Goal: Check status: Check status

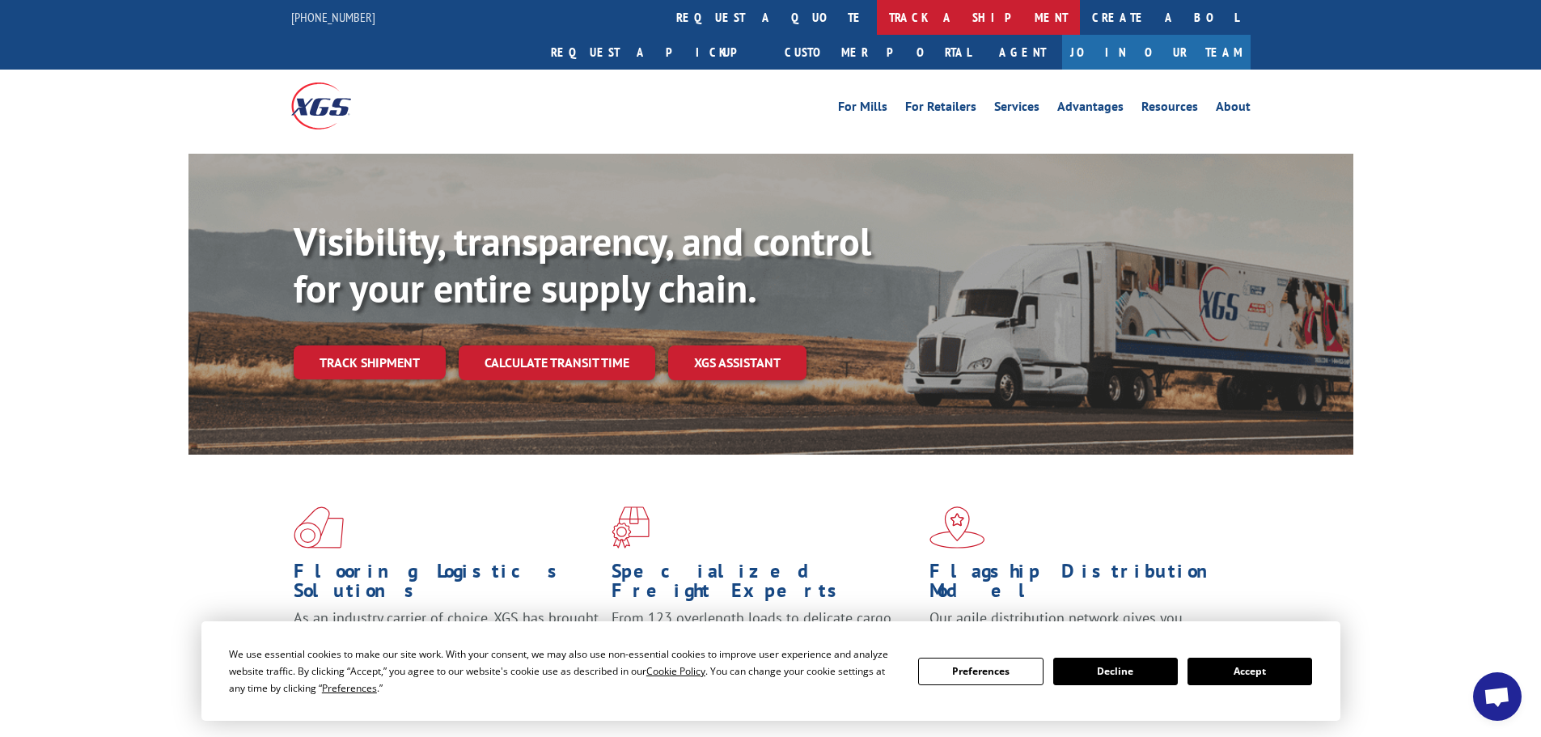
click at [877, 21] on link "track a shipment" at bounding box center [978, 17] width 203 height 35
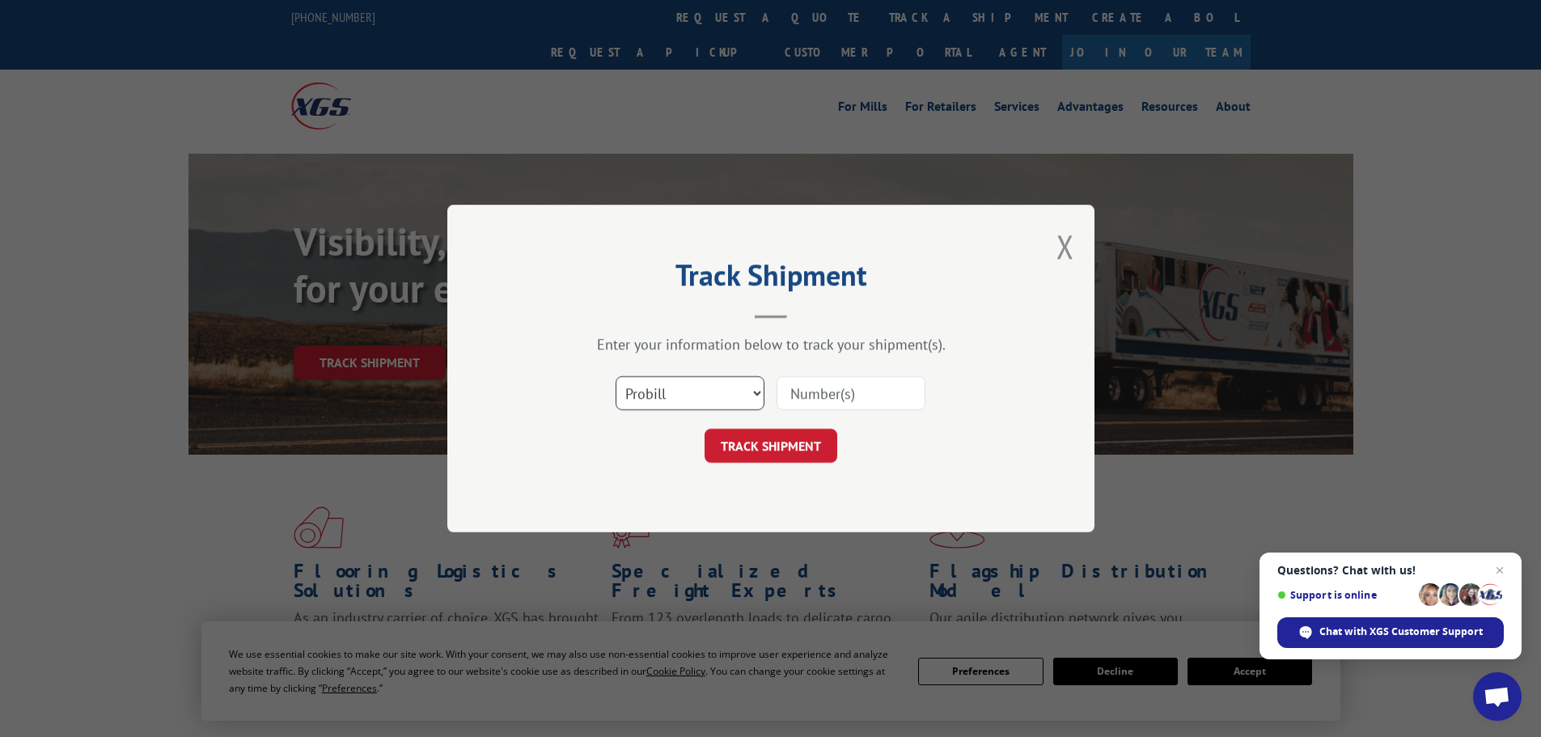
click at [710, 395] on select "Select category... Probill BOL PO" at bounding box center [690, 393] width 149 height 34
select select "po"
click at [616, 376] on select "Select category... Probill BOL PO" at bounding box center [690, 393] width 149 height 34
click at [849, 392] on input at bounding box center [851, 393] width 149 height 34
paste input "30536048"
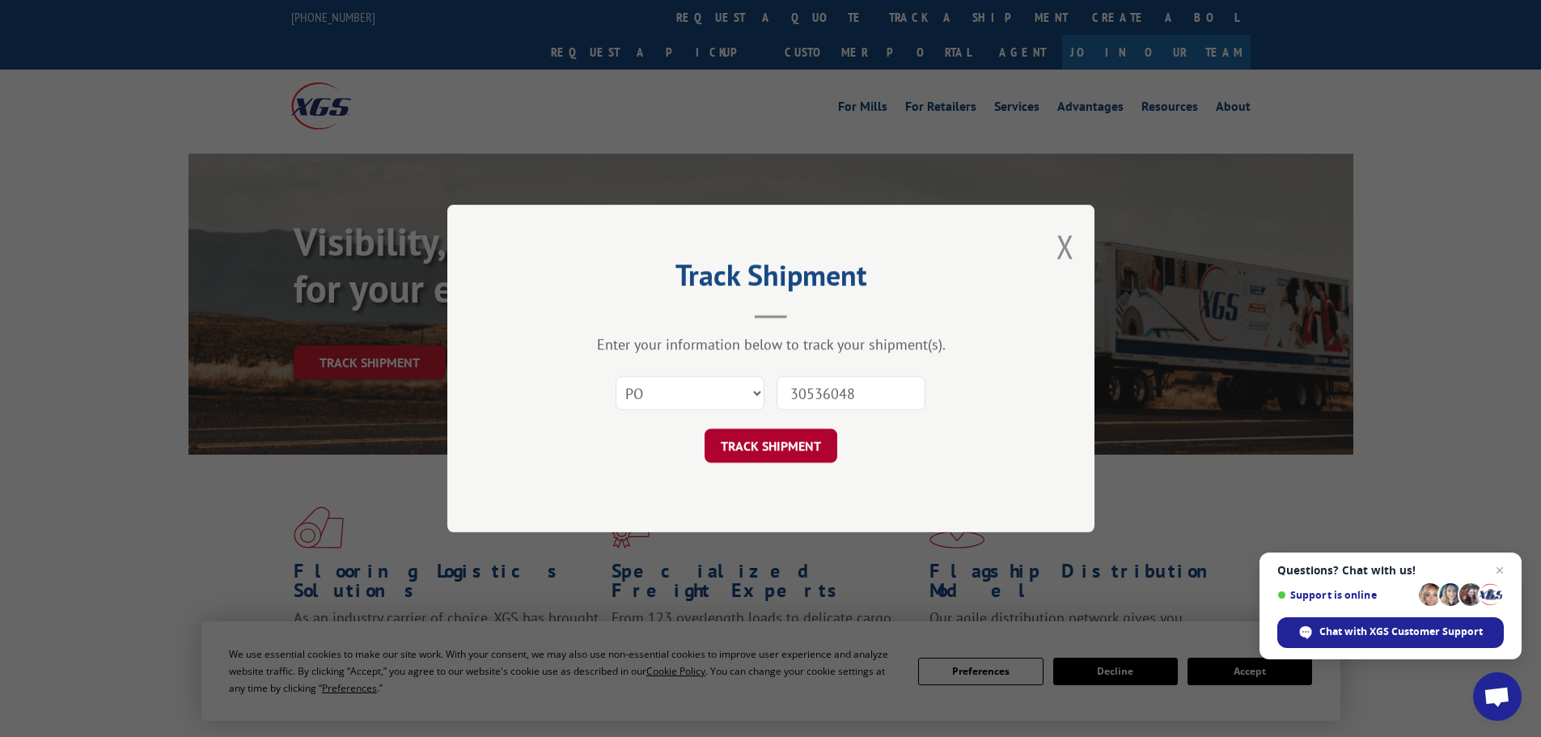
type input "30536048"
click at [777, 457] on button "TRACK SHIPMENT" at bounding box center [771, 446] width 133 height 34
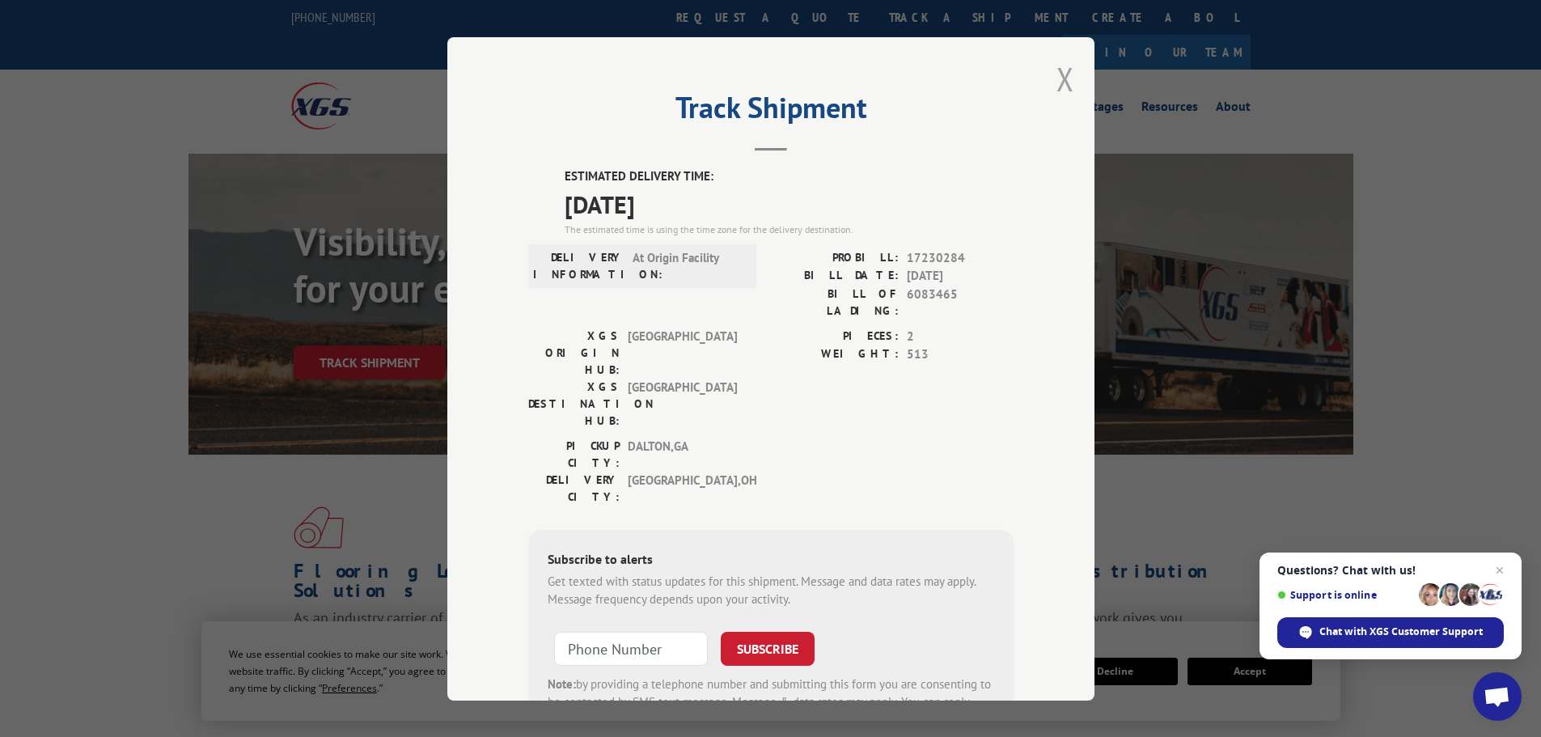
click at [1059, 83] on button "Close modal" at bounding box center [1066, 78] width 18 height 43
